Goal: Task Accomplishment & Management: Manage account settings

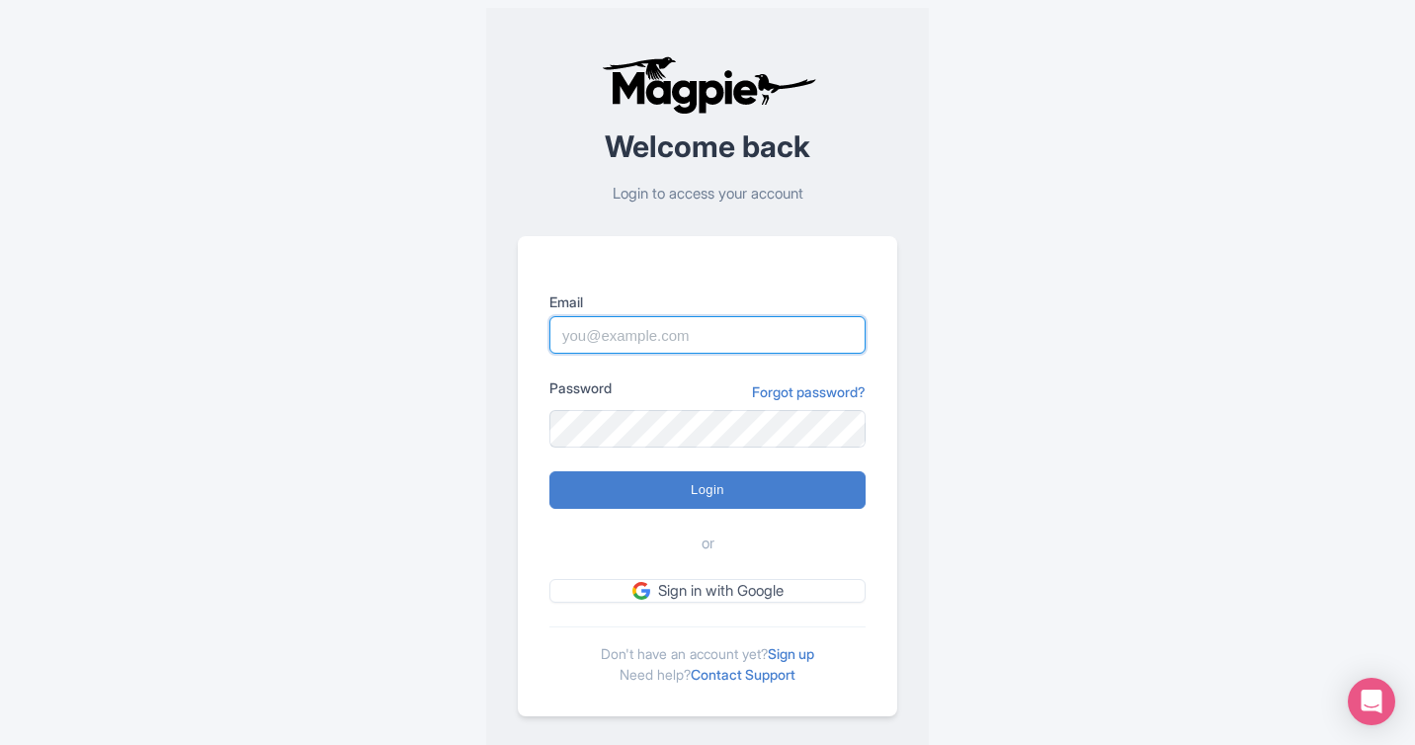
click at [692, 351] on input "Email" at bounding box center [708, 335] width 316 height 38
type input "skronwitter@graylinetoronto.tours"
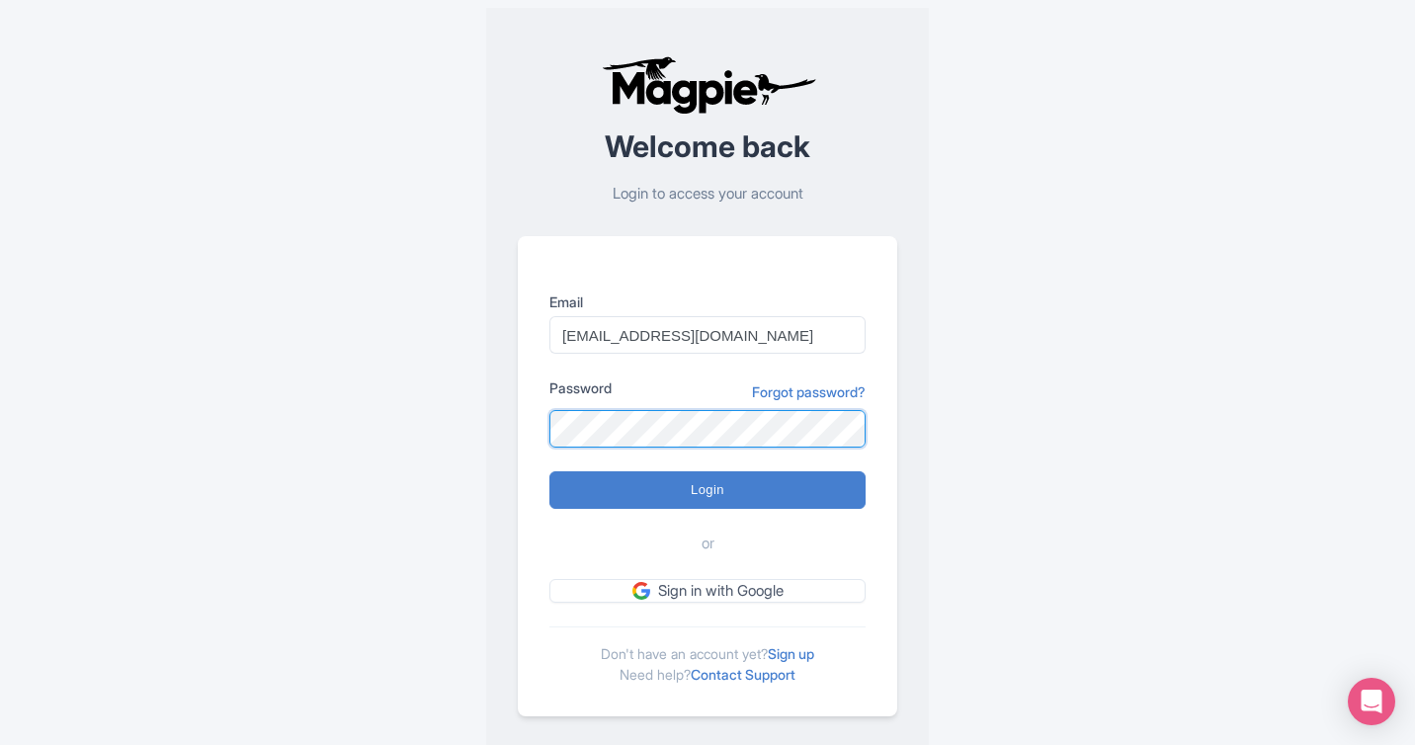
click at [550, 471] on input "Login" at bounding box center [708, 490] width 316 height 38
type input "Logging in..."
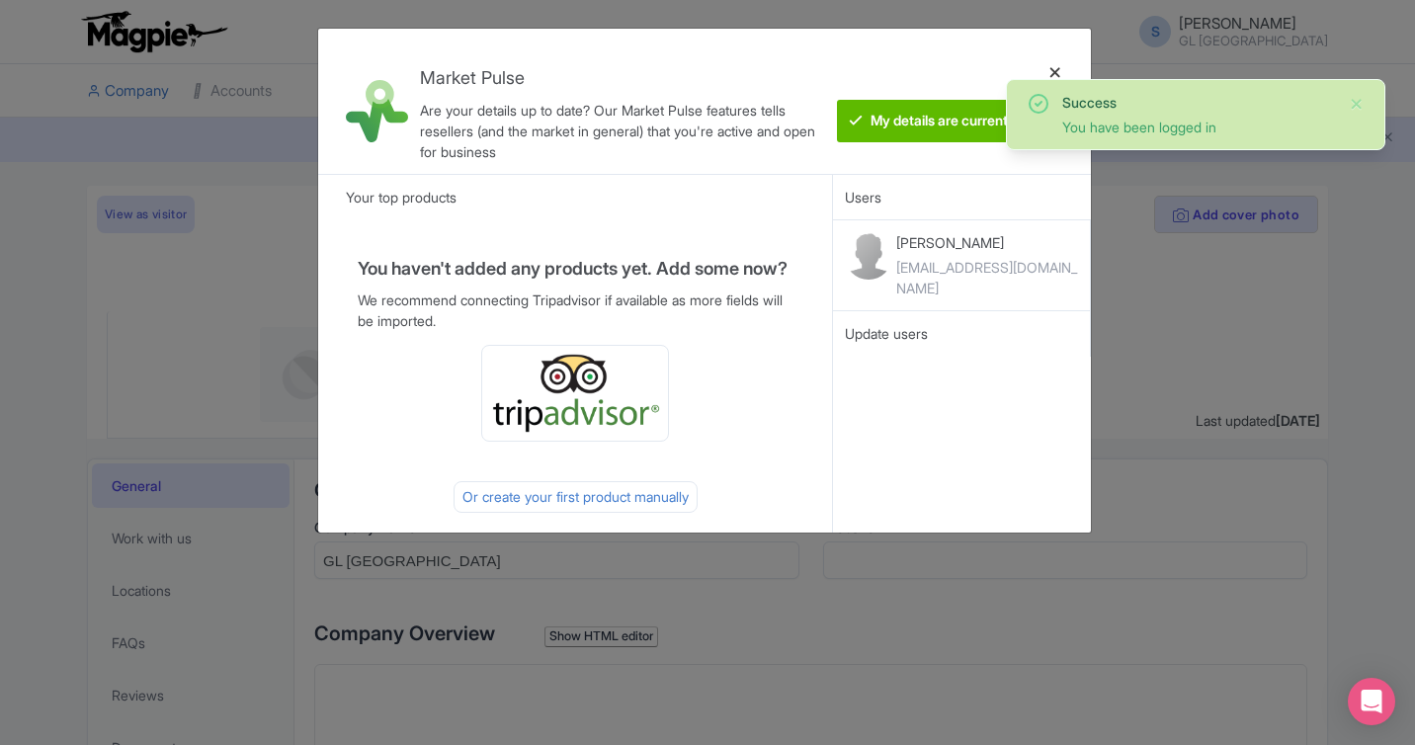
click at [1061, 70] on div at bounding box center [1055, 101] width 47 height 114
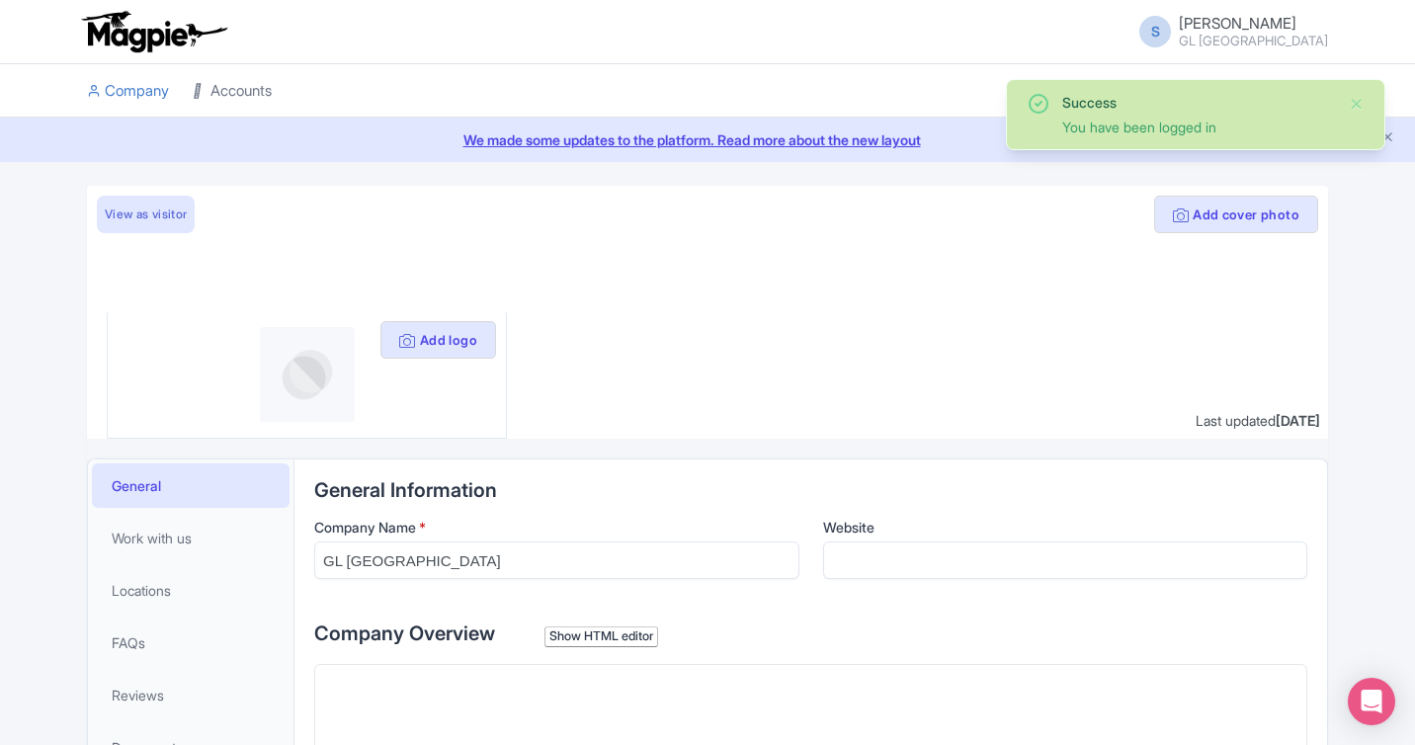
click at [236, 82] on link "Accounts" at bounding box center [232, 91] width 79 height 54
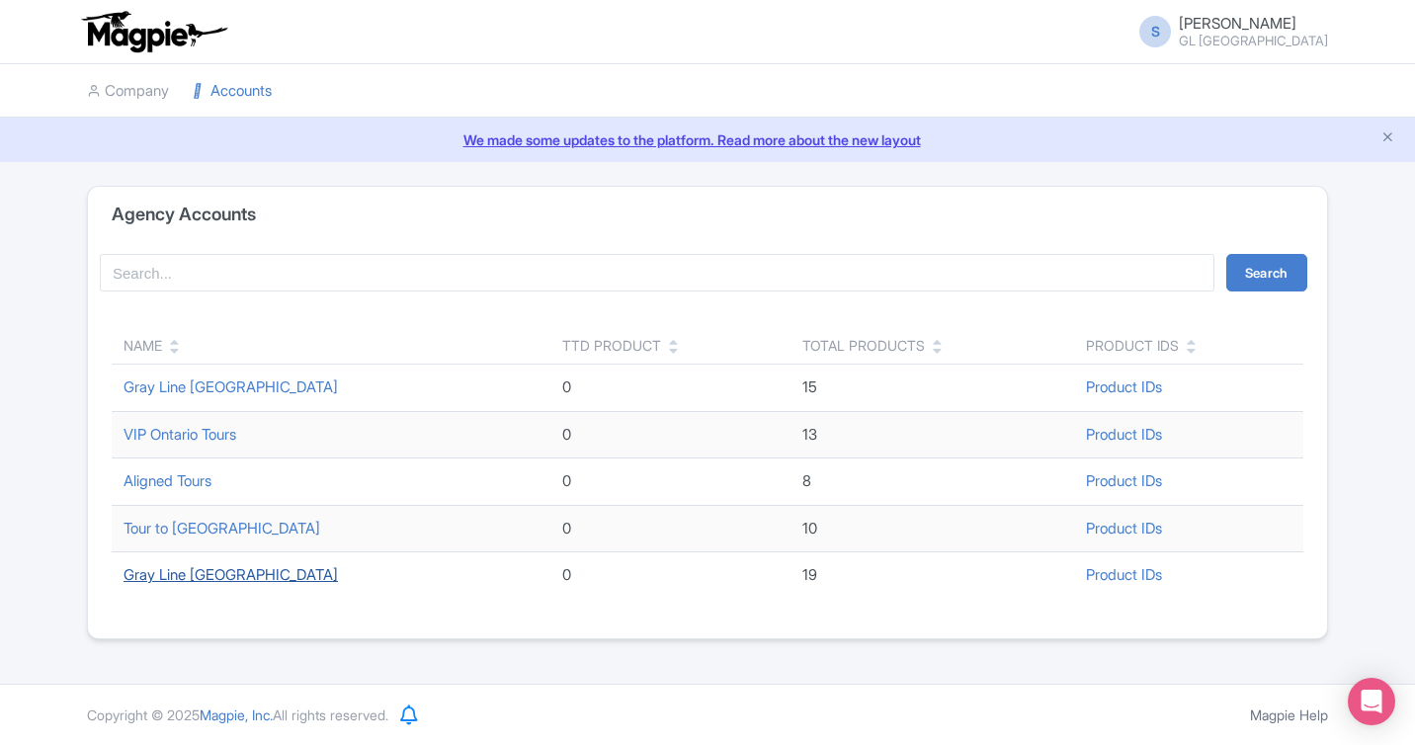
click at [213, 566] on link "Gray Line [GEOGRAPHIC_DATA]" at bounding box center [231, 574] width 214 height 19
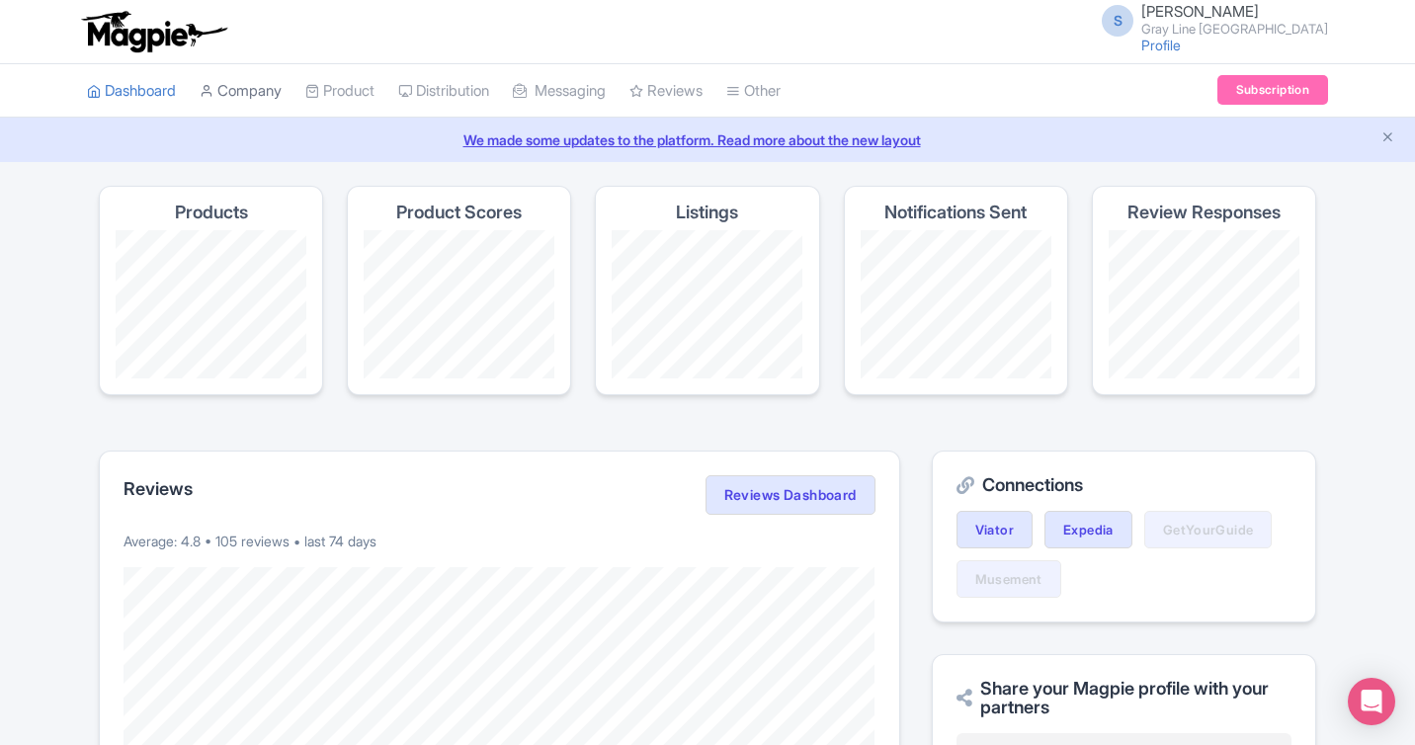
click at [264, 84] on link "Company" at bounding box center [241, 91] width 82 height 54
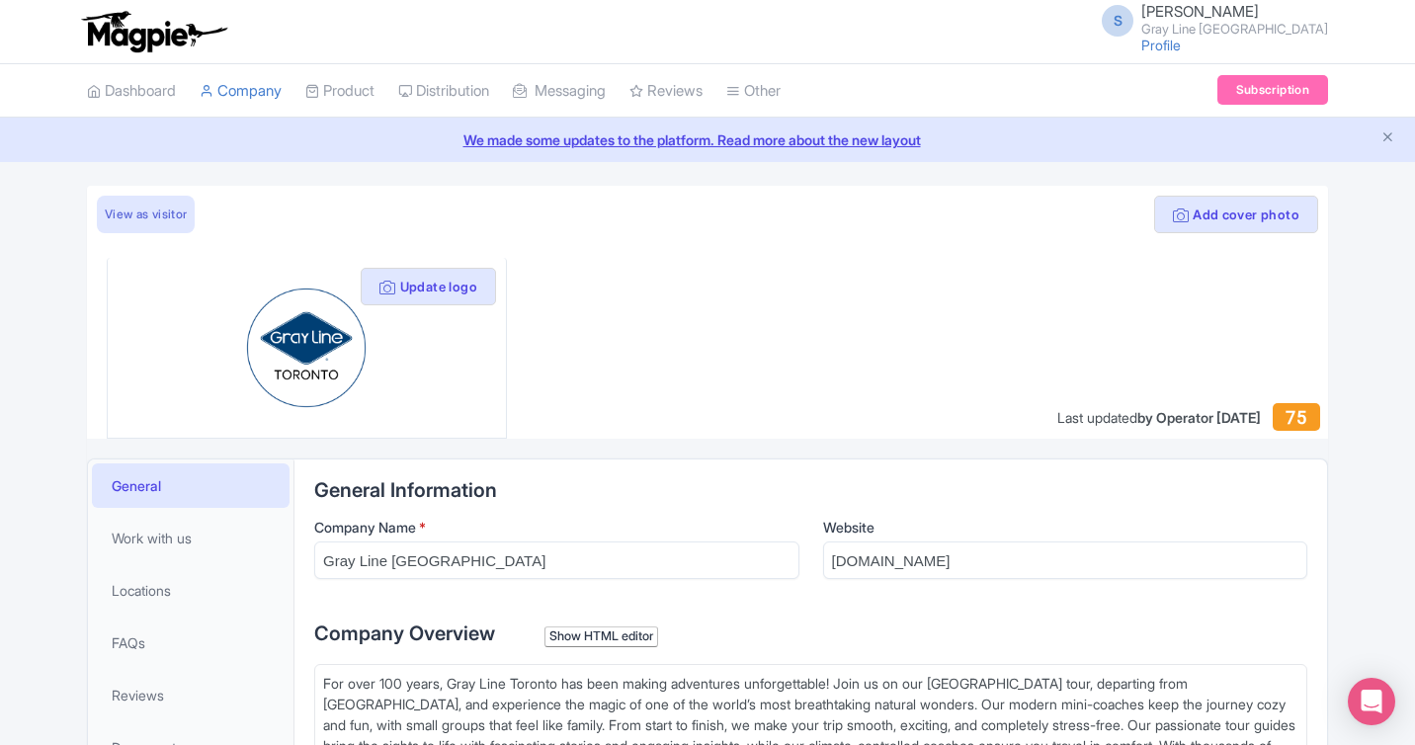
click at [386, 89] on li "Product My Products Image Library Rate Sheets" at bounding box center [340, 90] width 93 height 53
click at [386, 91] on li "Product My Products Image Library Rate Sheets" at bounding box center [340, 90] width 93 height 53
click at [375, 94] on link "Product" at bounding box center [339, 91] width 69 height 54
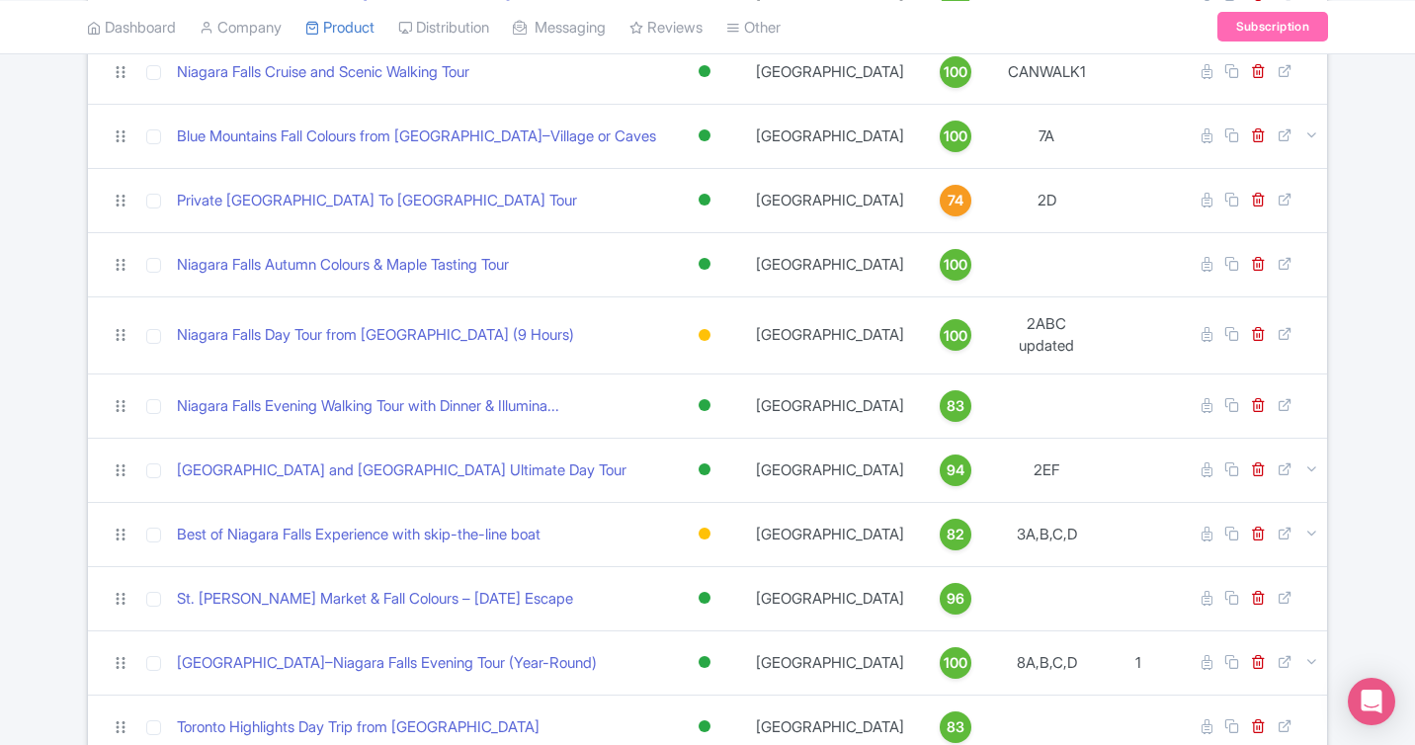
scroll to position [683, 0]
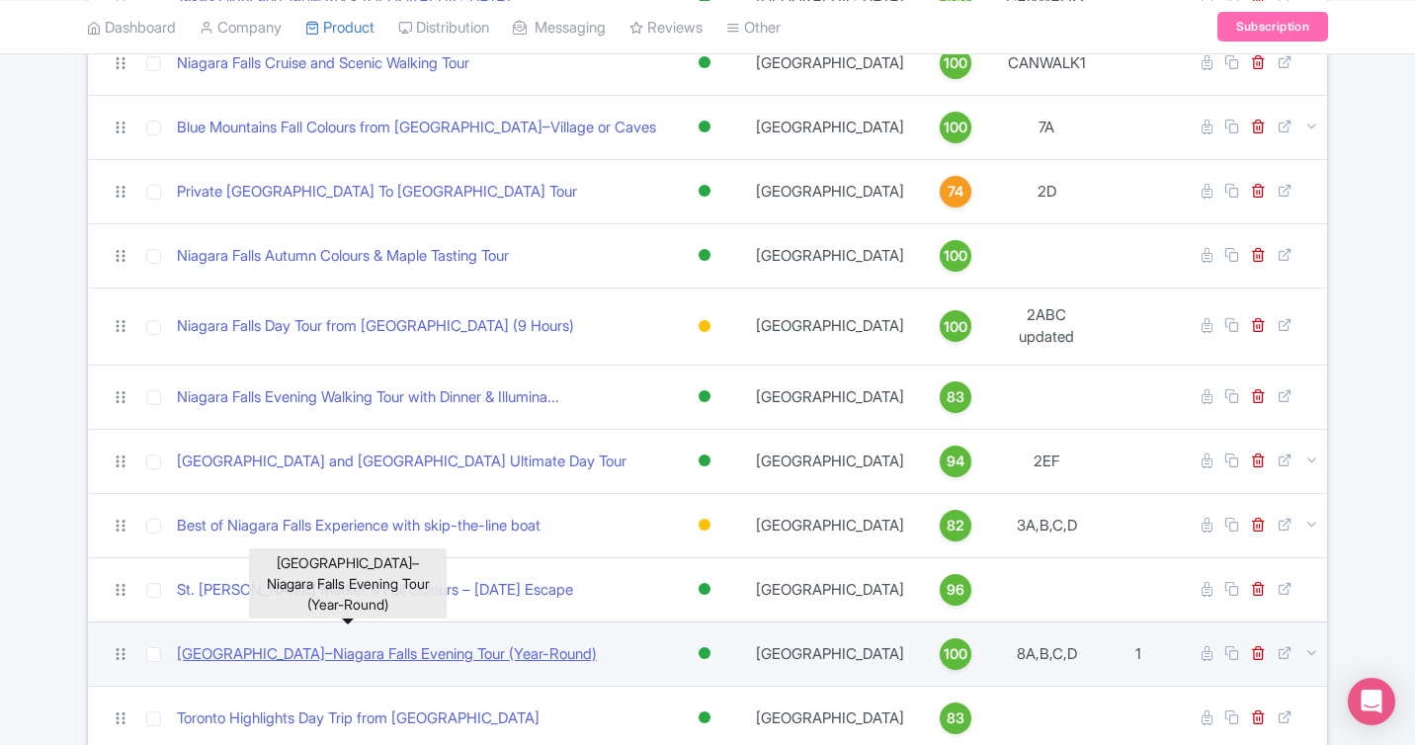
click at [479, 643] on link "[GEOGRAPHIC_DATA]–Niagara Falls Evening Tour (Year-Round)" at bounding box center [387, 654] width 420 height 23
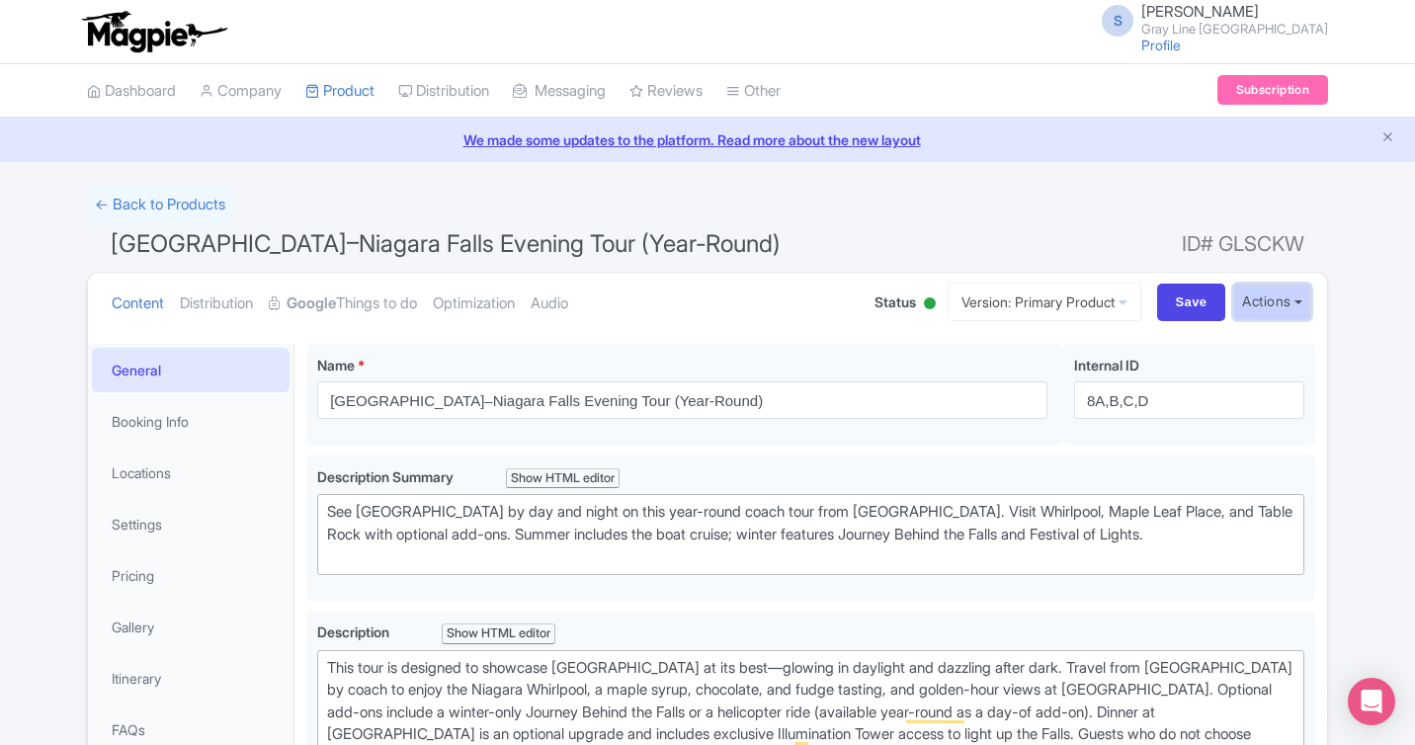
click at [1268, 309] on button "Actions" at bounding box center [1272, 302] width 78 height 37
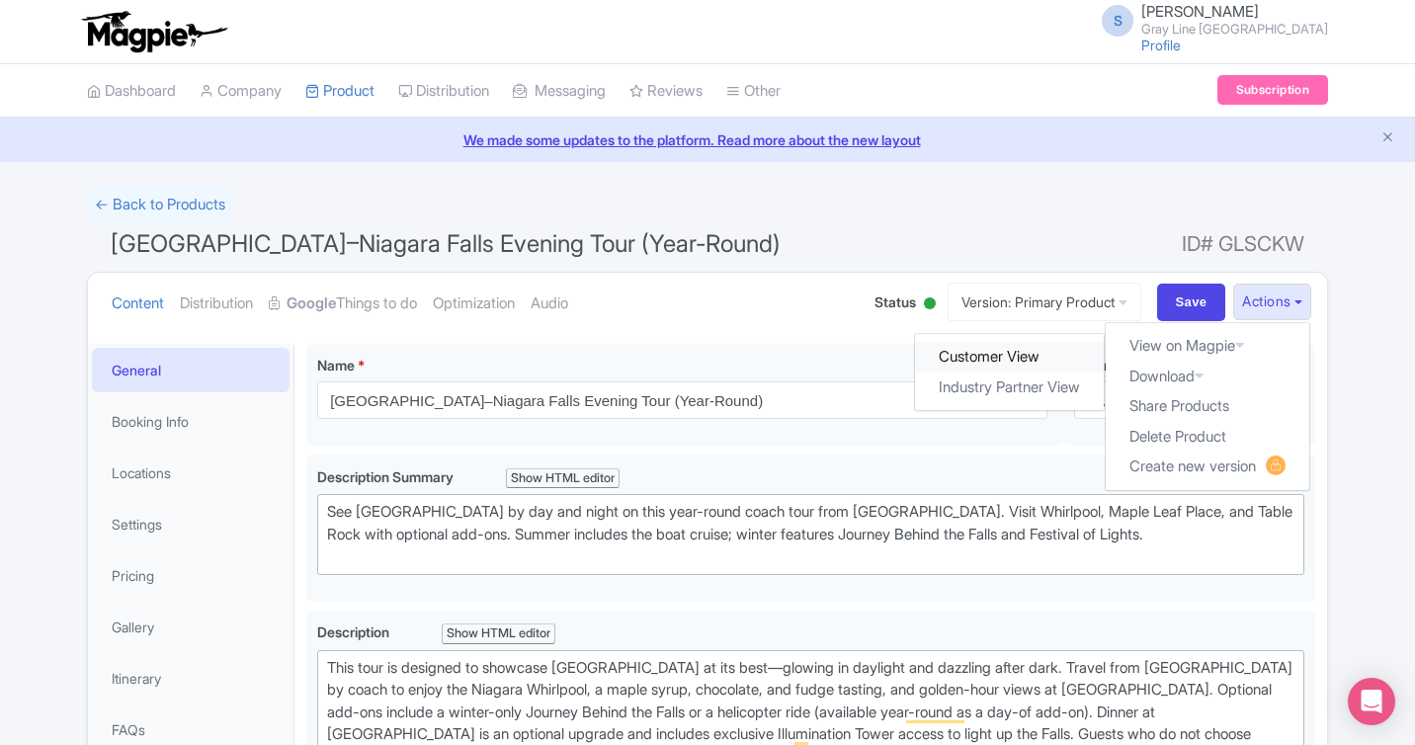
click at [1030, 357] on link "Customer View" at bounding box center [1010, 357] width 189 height 31
